Goal: Task Accomplishment & Management: Use online tool/utility

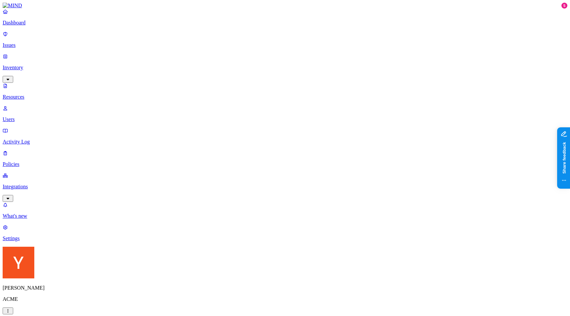
click at [41, 161] on p "Policies" at bounding box center [285, 164] width 564 height 6
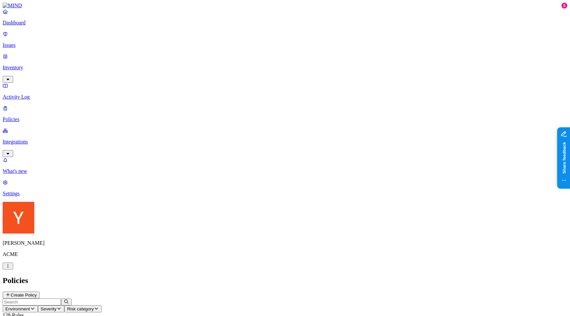
click at [40, 291] on button "Create Policy" at bounding box center [21, 294] width 37 height 7
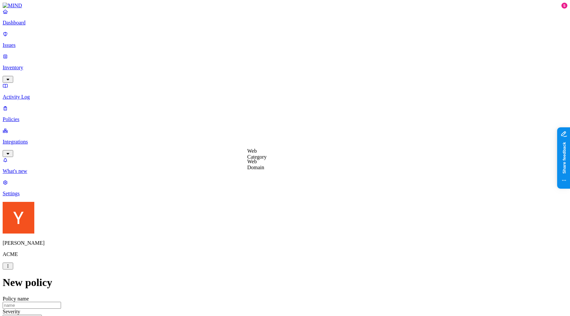
click at [256, 164] on label "Web Domain" at bounding box center [255, 165] width 17 height 12
